Goal: Task Accomplishment & Management: Manage account settings

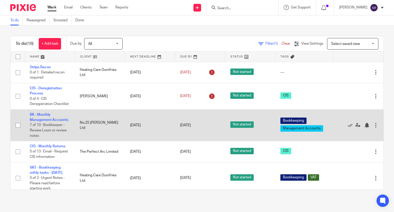
click at [33, 123] on td "BK - Monthly Management Accounts 7 of 10 · Bookkeeper - Review Loom or review n…" at bounding box center [50, 125] width 50 height 32
click at [37, 122] on link "BK - Monthly Management Accounts" at bounding box center [49, 117] width 38 height 9
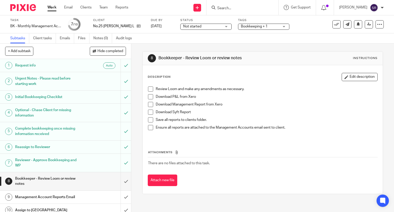
drag, startPoint x: 148, startPoint y: 88, endPoint x: 148, endPoint y: 92, distance: 3.3
click at [148, 88] on span at bounding box center [150, 88] width 5 height 5
click at [148, 99] on li "Download P&L from Xero" at bounding box center [262, 98] width 229 height 8
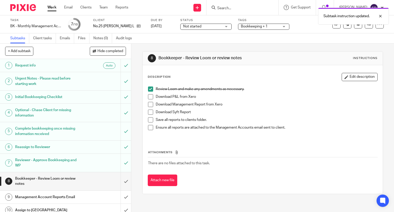
click at [148, 97] on span at bounding box center [150, 96] width 5 height 5
click at [148, 104] on span at bounding box center [150, 104] width 5 height 5
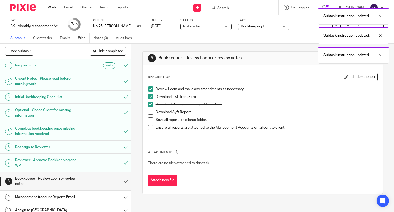
click at [150, 111] on span at bounding box center [150, 111] width 5 height 5
drag, startPoint x: 148, startPoint y: 118, endPoint x: 148, endPoint y: 122, distance: 3.9
click at [148, 118] on span at bounding box center [150, 119] width 5 height 5
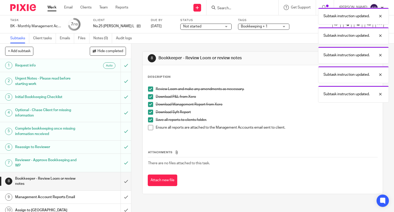
click at [148, 126] on span at bounding box center [150, 127] width 5 height 5
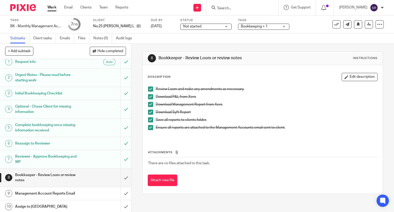
scroll to position [4, 0]
click at [119, 174] on input "submit" at bounding box center [65, 177] width 131 height 18
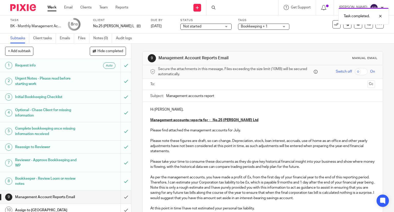
click at [238, 130] on p "Please find attached the management accounts for July." at bounding box center [262, 130] width 225 height 5
click at [232, 96] on input "Management accounts report" at bounding box center [270, 96] width 209 height 12
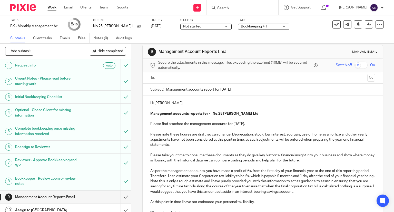
scroll to position [26, 0]
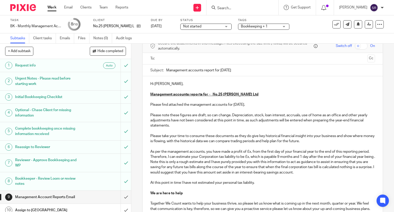
type input "Management accounts report for Jul 2025"
drag, startPoint x: 249, startPoint y: 151, endPoint x: 257, endPoint y: 160, distance: 12.4
click at [249, 151] on p "Please note these figures are draft, so can change. Depreciation, stock, loan i…" at bounding box center [262, 154] width 225 height 83
drag, startPoint x: 259, startPoint y: 156, endPoint x: 262, endPoint y: 158, distance: 3.1
click at [259, 156] on p "Please note these figures are draft, so can change. Depreciation, stock, loan i…" at bounding box center [262, 154] width 225 height 83
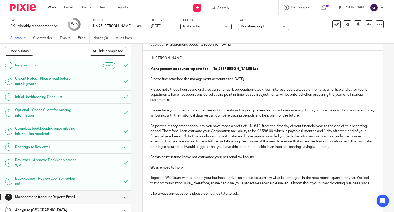
scroll to position [95, 0]
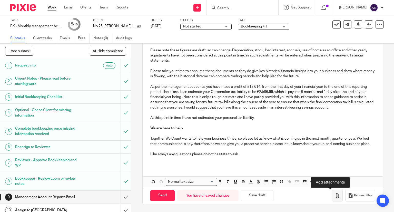
click at [335, 194] on icon "button" at bounding box center [337, 195] width 5 height 5
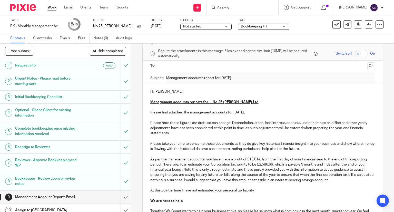
scroll to position [0, 0]
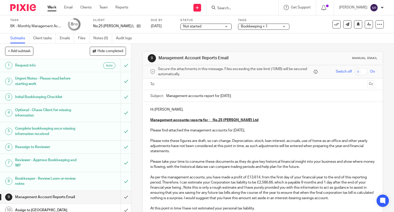
click at [188, 86] on input "text" at bounding box center [262, 84] width 205 height 6
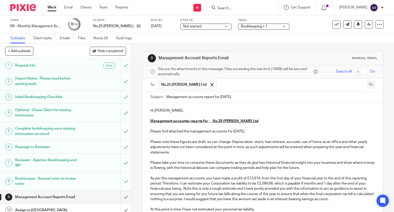
click at [367, 84] on button "Cc" at bounding box center [371, 85] width 8 height 8
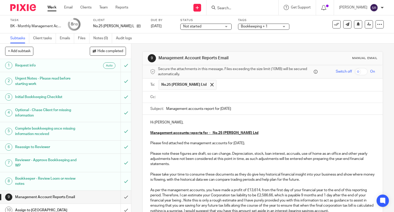
click at [284, 96] on input "text" at bounding box center [266, 97] width 213 height 6
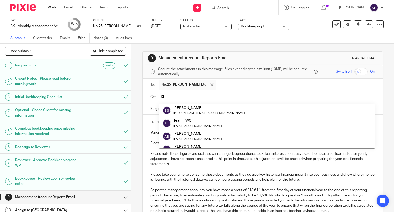
type input "Kim"
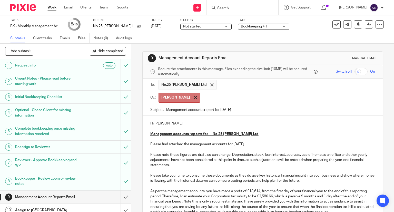
click at [194, 97] on span at bounding box center [195, 97] width 3 height 3
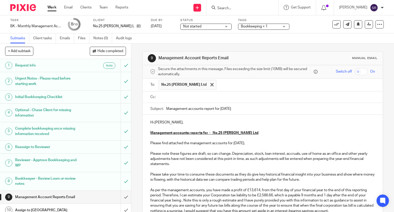
click at [171, 97] on input "text" at bounding box center [266, 97] width 213 height 6
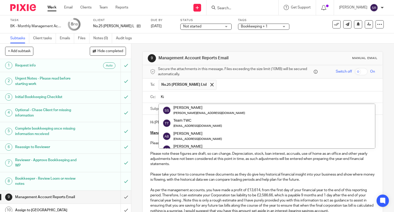
type input "Kim"
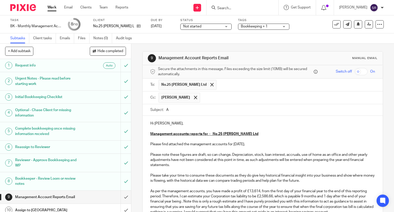
type input "Management accounts report for Jul 2025"
click at [211, 96] on input "text" at bounding box center [288, 98] width 170 height 10
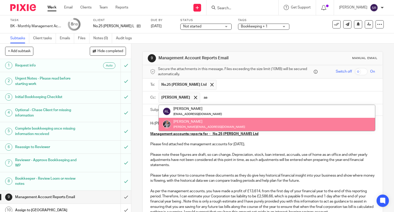
type input "aa"
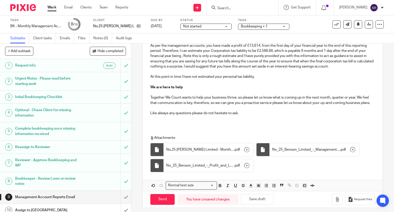
scroll to position [154, 0]
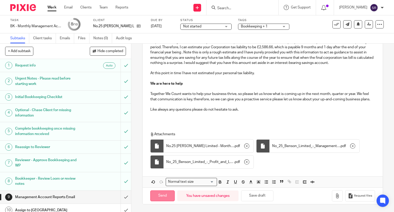
click at [171, 194] on input "Send" at bounding box center [162, 195] width 24 height 11
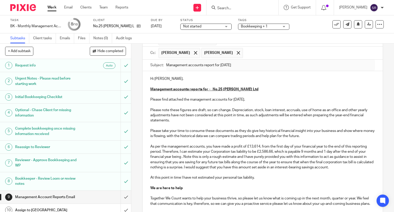
scroll to position [0, 0]
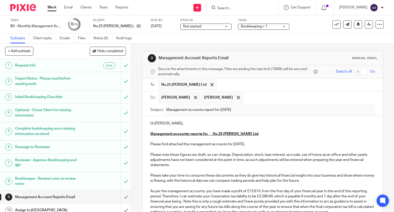
type input "Sent"
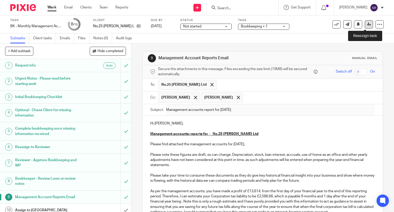
click at [367, 26] on icon at bounding box center [369, 24] width 4 height 4
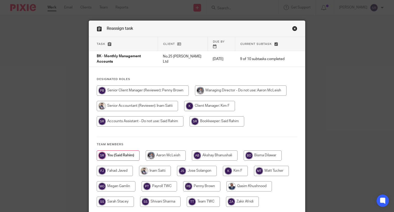
click at [264, 150] on input "radio" at bounding box center [263, 155] width 38 height 10
radio input "true"
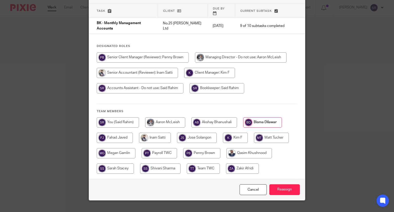
scroll to position [38, 0]
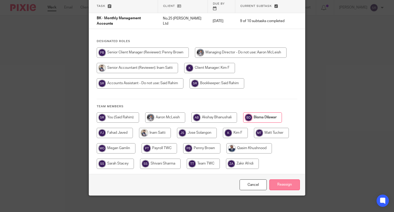
click at [285, 179] on input "Reassign" at bounding box center [284, 184] width 31 height 11
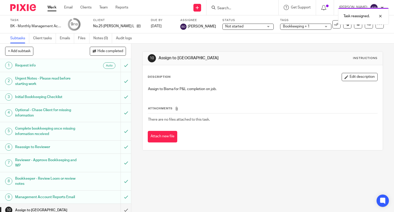
click at [52, 7] on link "Work" at bounding box center [51, 7] width 9 height 5
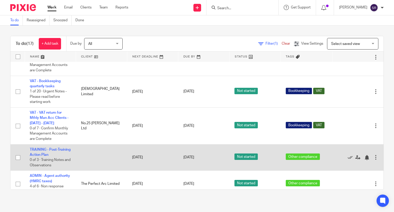
scroll to position [393, 0]
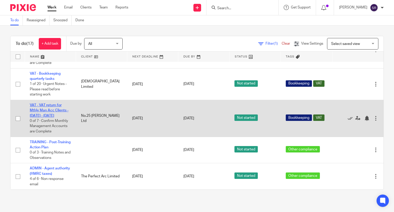
click at [42, 113] on link "VAT - VAT return for Mthly Man Acc Clients - [DATE] - [DATE]" at bounding box center [49, 110] width 39 height 14
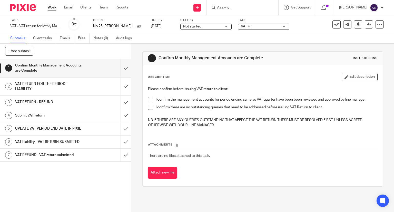
click at [149, 97] on span at bounding box center [150, 99] width 5 height 5
click at [149, 107] on span at bounding box center [150, 107] width 5 height 5
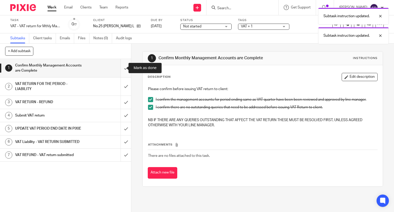
click at [121, 68] on input "submit" at bounding box center [65, 68] width 131 height 18
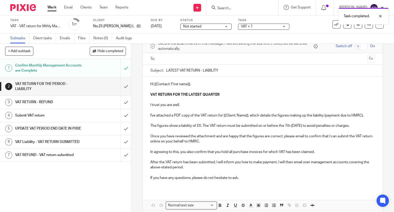
scroll to position [26, 0]
click at [120, 86] on input "submit" at bounding box center [65, 86] width 131 height 18
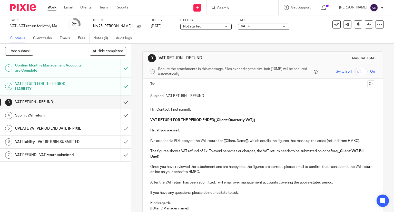
click at [54, 10] on link "Work" at bounding box center [51, 7] width 9 height 5
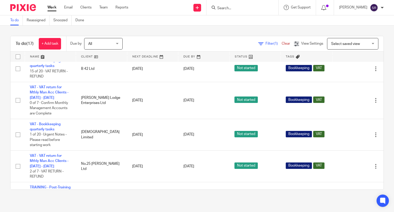
scroll to position [359, 0]
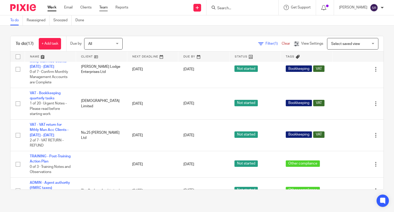
click at [107, 8] on link "Team" at bounding box center [103, 7] width 8 height 5
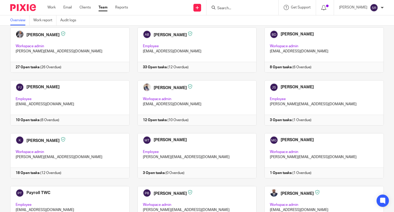
scroll to position [51, 0]
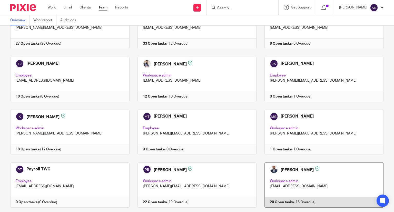
drag, startPoint x: 288, startPoint y: 178, endPoint x: 277, endPoint y: 195, distance: 20.6
click at [288, 177] on link at bounding box center [319, 184] width 127 height 45
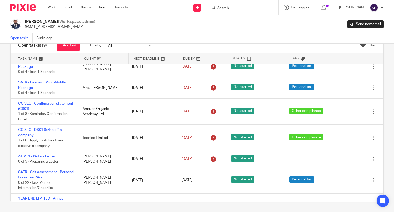
scroll to position [266, 0]
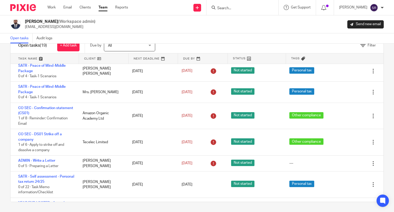
click at [105, 6] on link "Team" at bounding box center [102, 7] width 9 height 5
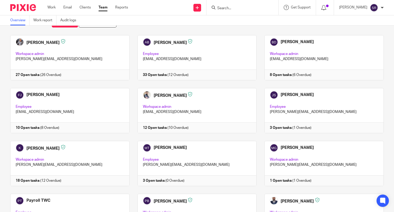
scroll to position [26, 0]
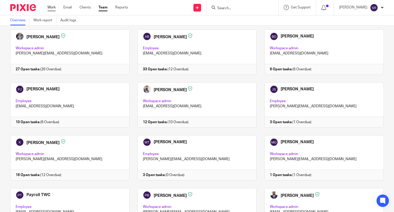
click at [49, 9] on link "Work" at bounding box center [51, 7] width 8 height 5
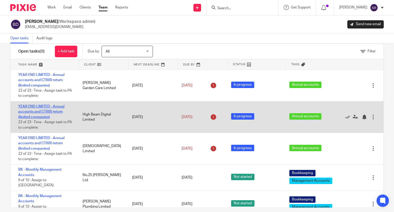
scroll to position [16, 0]
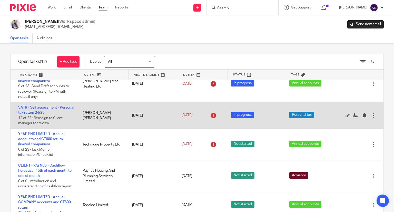
scroll to position [16, 0]
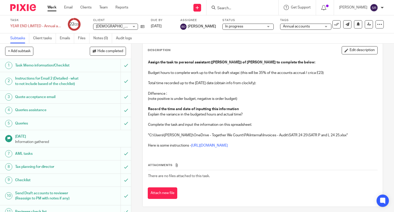
scroll to position [29, 0]
